Goal: Unclear

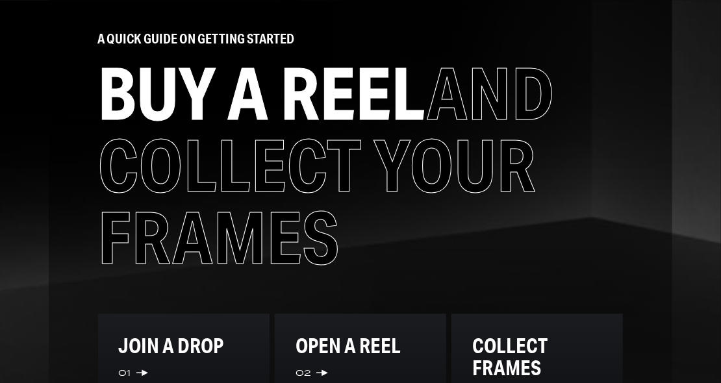
scroll to position [1234, 0]
